Goal: Task Accomplishment & Management: Use online tool/utility

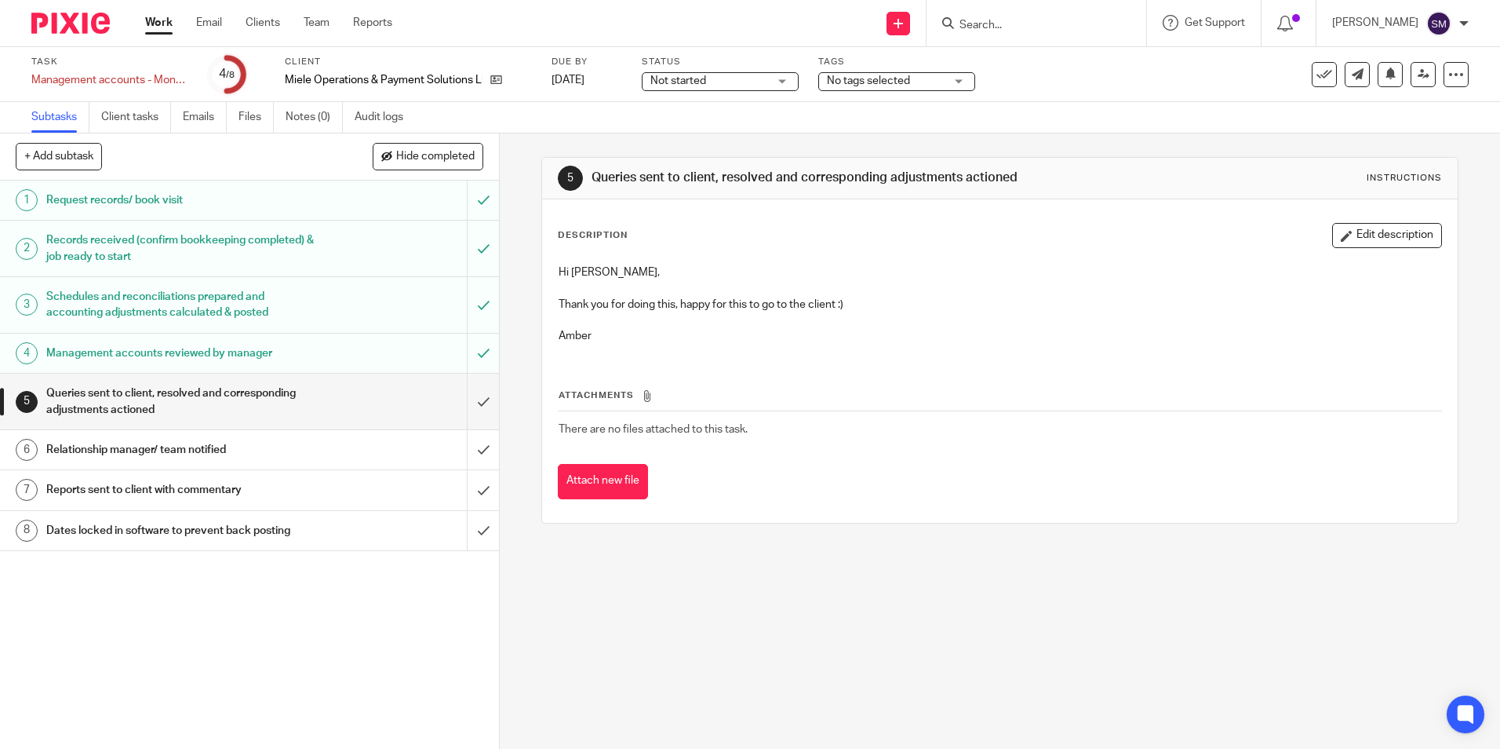
click at [812, 623] on div "5 Queries sent to client, resolved and corresponding adjustments actioned Instr…" at bounding box center [1000, 440] width 1001 height 615
click at [307, 357] on div "Management accounts reviewed by manager" at bounding box center [249, 353] width 406 height 24
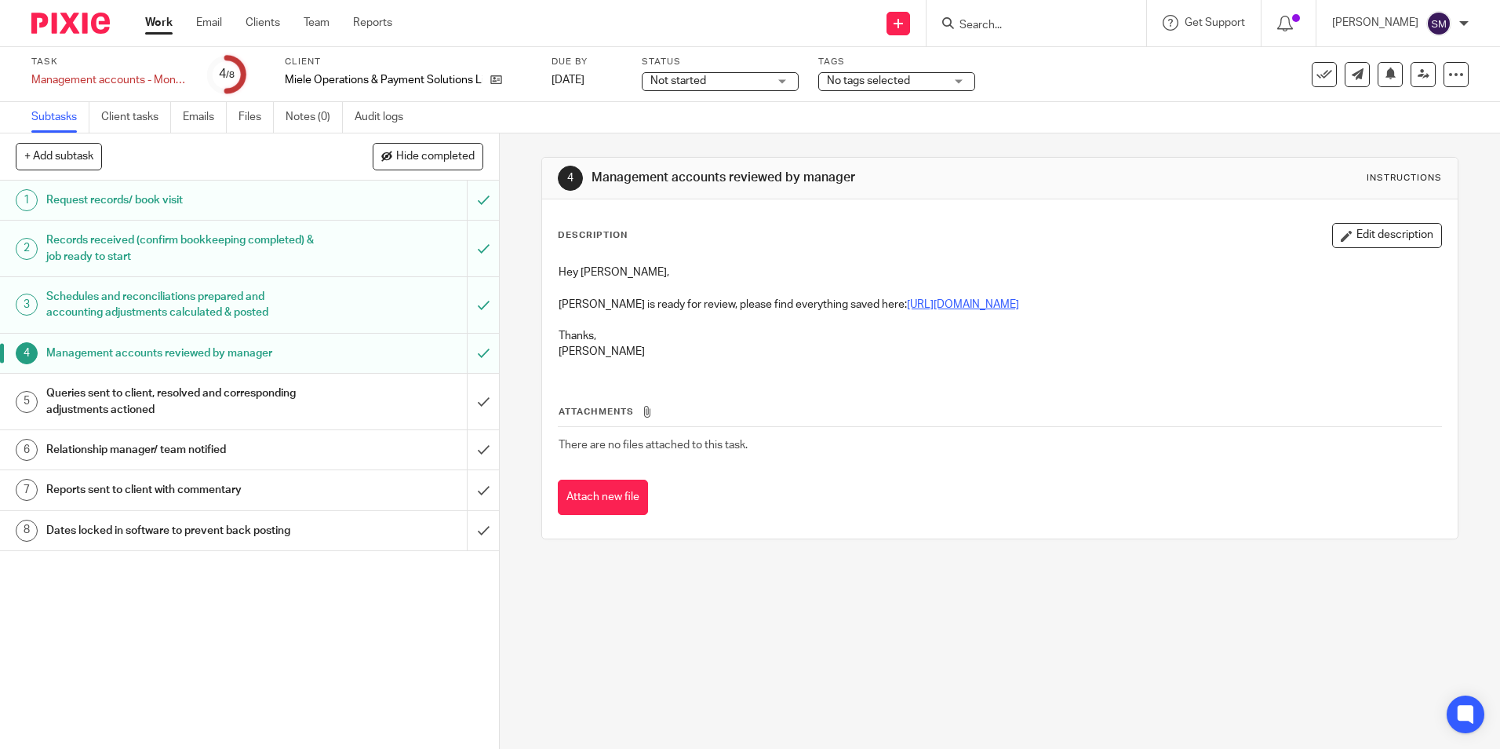
click at [907, 300] on link "[URL][DOMAIN_NAME]" at bounding box center [963, 304] width 112 height 11
click at [193, 342] on h1 "Management accounts reviewed by manager" at bounding box center [181, 353] width 270 height 24
click at [184, 357] on h1 "Management accounts reviewed by manager" at bounding box center [181, 353] width 270 height 24
click at [175, 389] on h1 "Queries sent to client, resolved and corresponding adjustments actioned" at bounding box center [181, 401] width 270 height 40
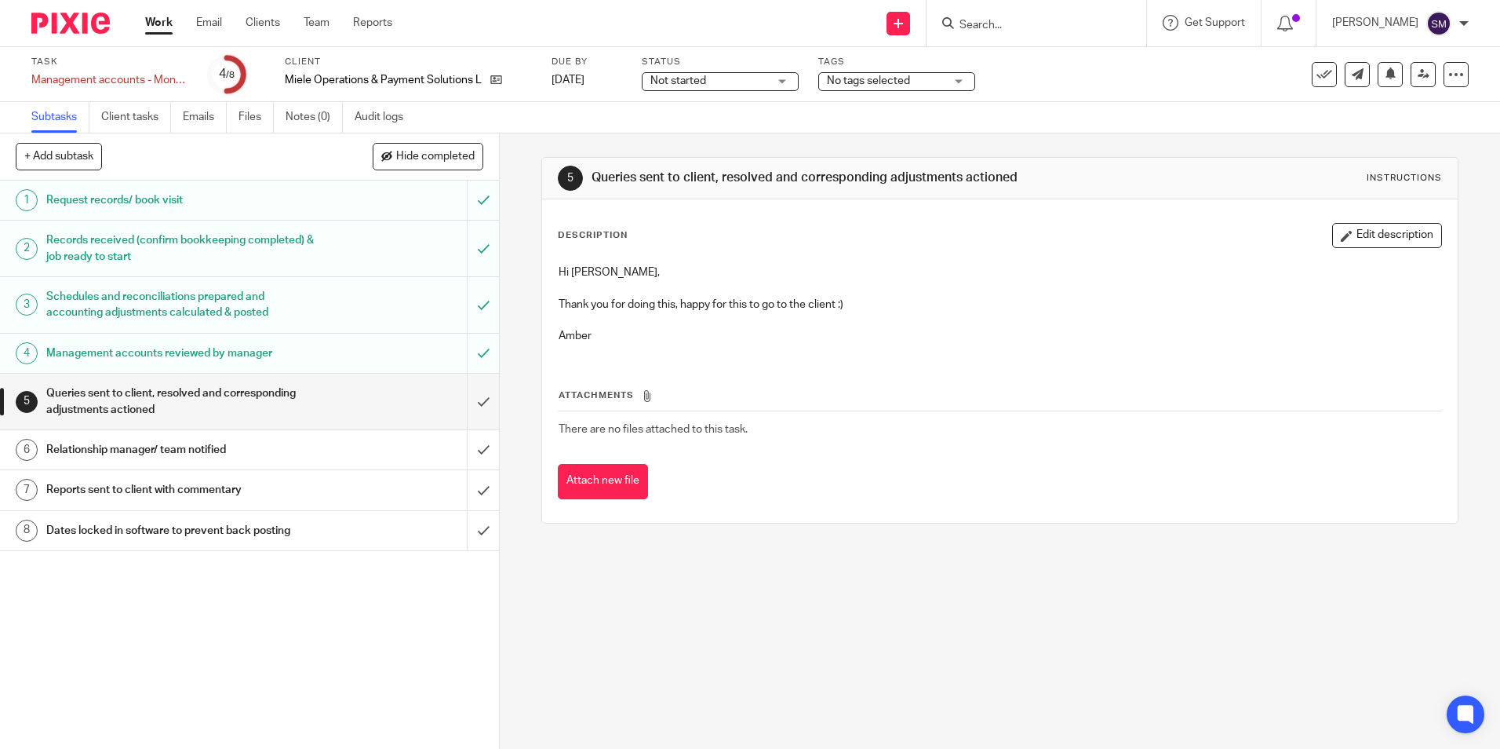
click at [769, 560] on div "5 Queries sent to client, resolved and corresponding adjustments actioned Instr…" at bounding box center [1000, 440] width 1001 height 615
click at [810, 620] on div "5 Queries sent to client, resolved and corresponding adjustments actioned Instr…" at bounding box center [1000, 440] width 1001 height 615
